Goal: Transaction & Acquisition: Purchase product/service

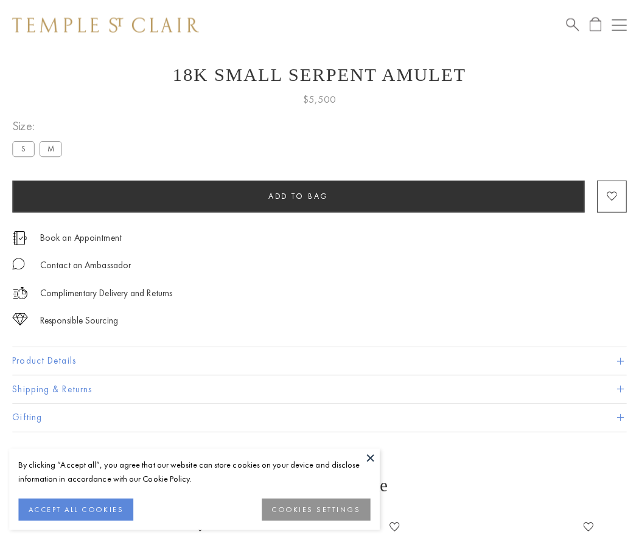
scroll to position [49, 0]
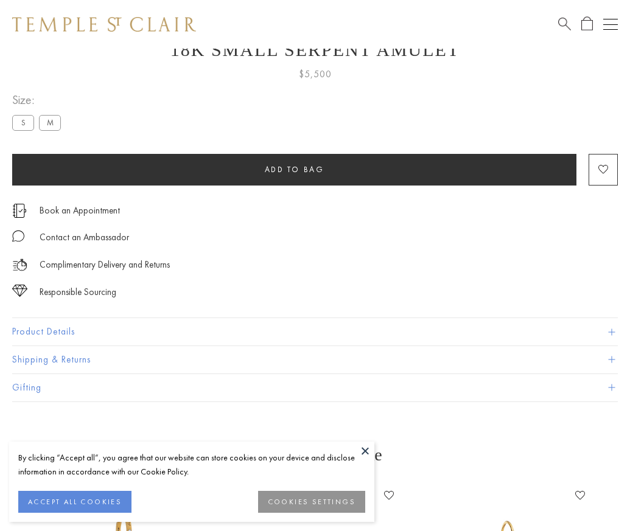
click at [294, 169] on span "Add to bag" at bounding box center [295, 169] width 60 height 10
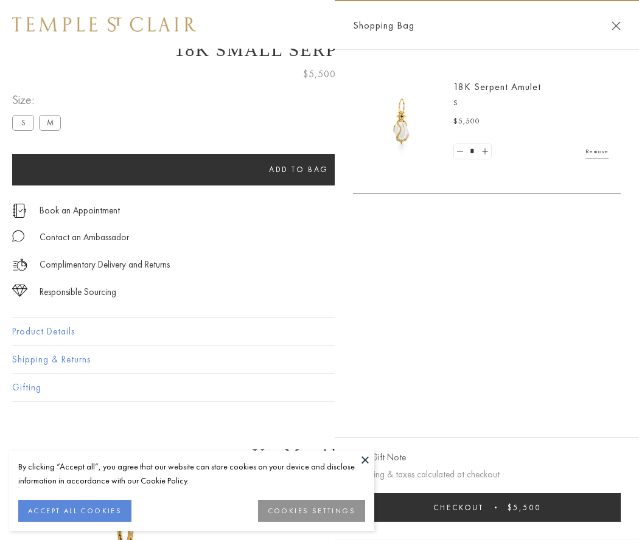
click at [495, 507] on button "Checkout $5,500" at bounding box center [487, 507] width 268 height 29
